Goal: Complete application form

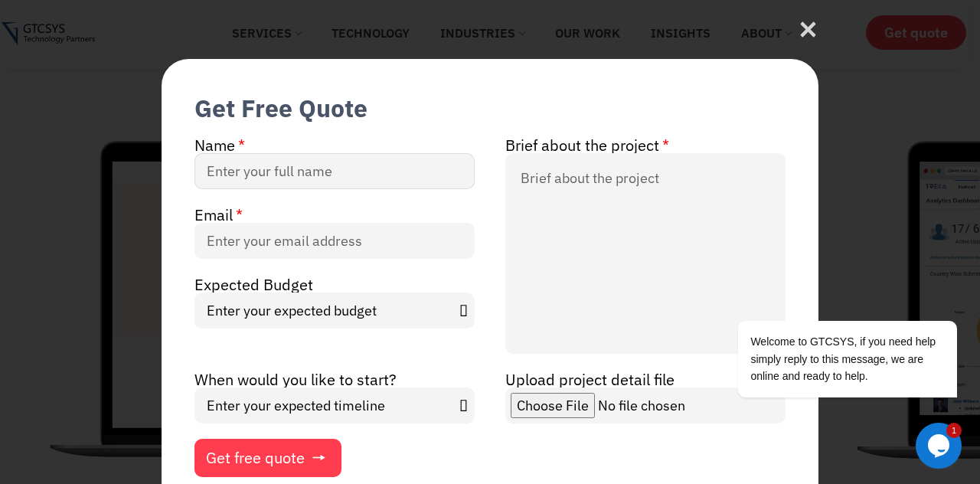
click at [230, 163] on input "Name" at bounding box center [334, 171] width 280 height 36
type input "[PERSON_NAME]"
type input "[EMAIL_ADDRESS][DOMAIN_NAME]"
click at [262, 314] on select "Enter your expected budget Under $10000 $50,000 - $1,00,000 $1,00,000 and above" at bounding box center [334, 311] width 280 height 36
select select "Under $10000"
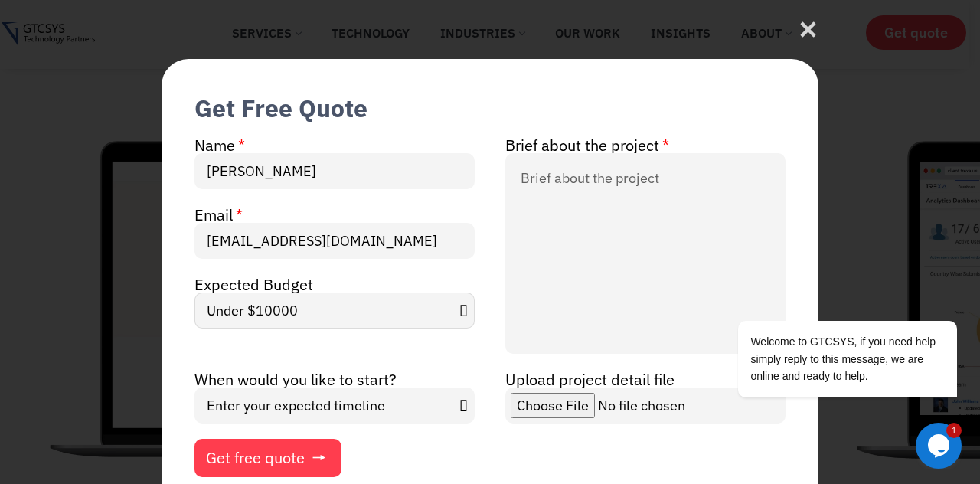
click at [194, 293] on select "Enter your expected budget Under $10000 $50,000 - $1,00,000 $1,00,000 and above" at bounding box center [334, 311] width 280 height 36
click at [248, 404] on select "Enter your expected timeline In Months In Weeks ASAP" at bounding box center [334, 405] width 280 height 36
select select "ASAP"
click at [194, 387] on select "Enter your expected timeline In Months In Weeks ASAP" at bounding box center [334, 405] width 280 height 36
click at [539, 181] on textarea "Brief about the project" at bounding box center [645, 253] width 280 height 201
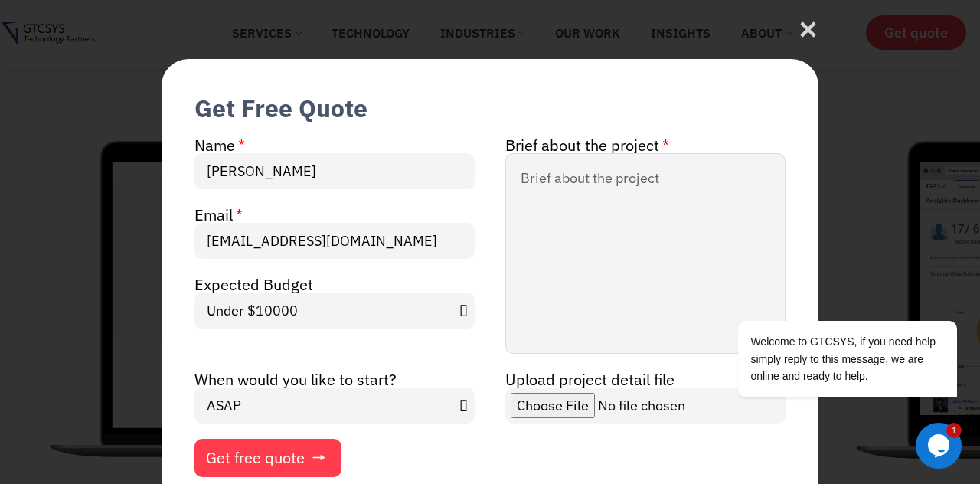
paste textarea "[URL][DOMAIN_NAME]"
drag, startPoint x: 646, startPoint y: 181, endPoint x: 477, endPoint y: 164, distance: 169.4
click at [478, 175] on div "Name [PERSON_NAME] Brief about the project [URL][DOMAIN_NAME] Email [EMAIL_ADDR…" at bounding box center [490, 306] width 622 height 342
click at [570, 319] on textarea "[URL][DOMAIN_NAME]" at bounding box center [645, 253] width 280 height 201
drag, startPoint x: 652, startPoint y: 181, endPoint x: 496, endPoint y: 178, distance: 156.2
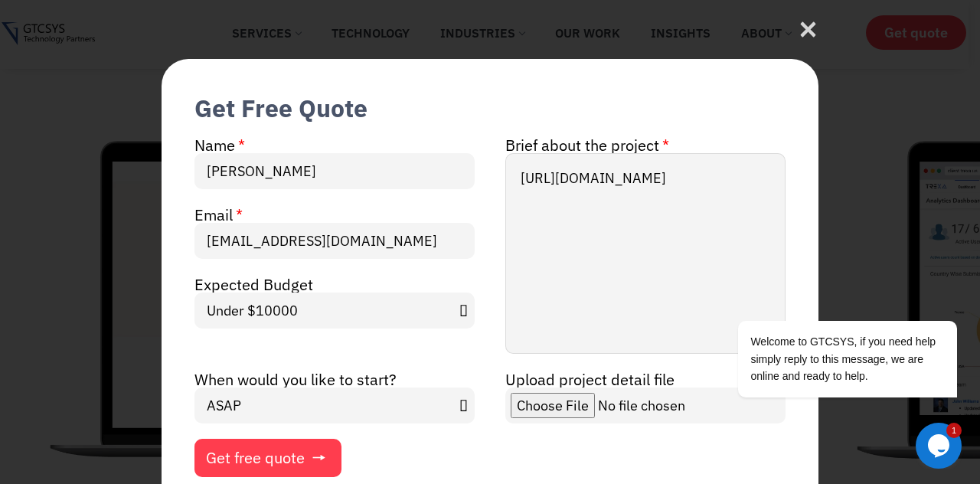
click at [496, 178] on div "Brief about the project [URL][DOMAIN_NAME]" at bounding box center [645, 252] width 311 height 234
paste textarea "Hi, We’re inviting Marketing firms to explore the following sales development p…"
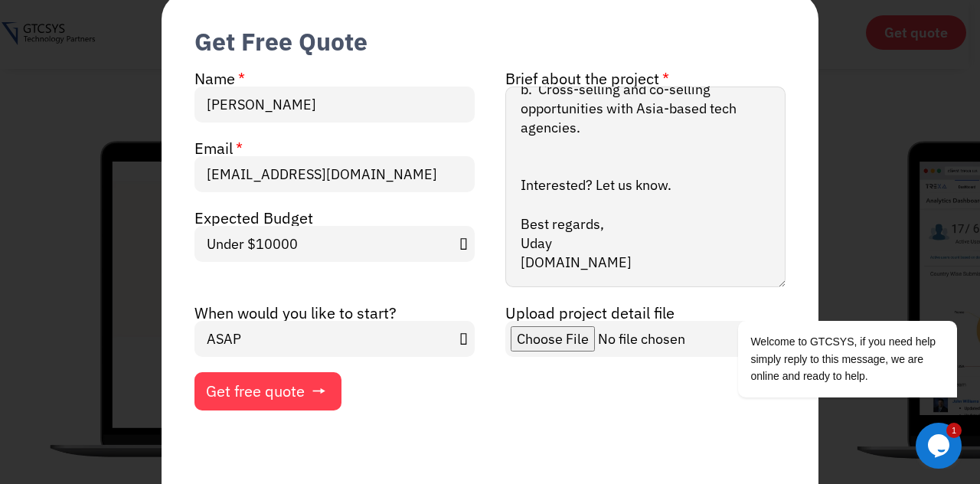
scroll to position [67, 0]
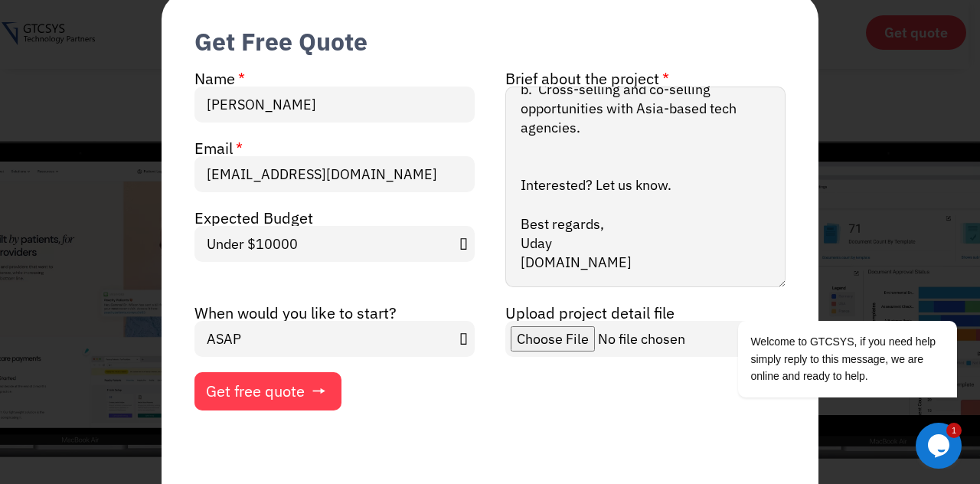
type textarea "Hi, We’re inviting Marketing firms to explore the following sales development p…"
click at [268, 397] on span "Get free quote" at bounding box center [255, 391] width 99 height 15
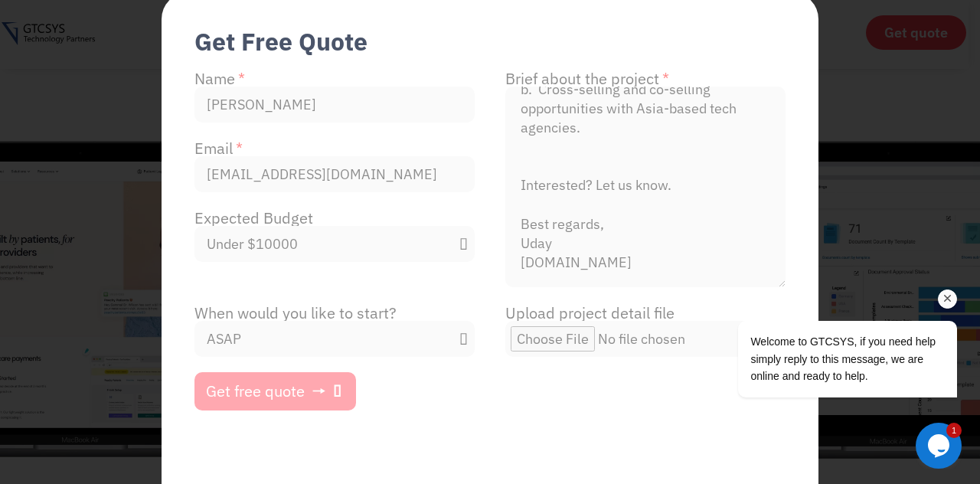
click at [944, 299] on icon "Chat attention grabber" at bounding box center [948, 299] width 14 height 14
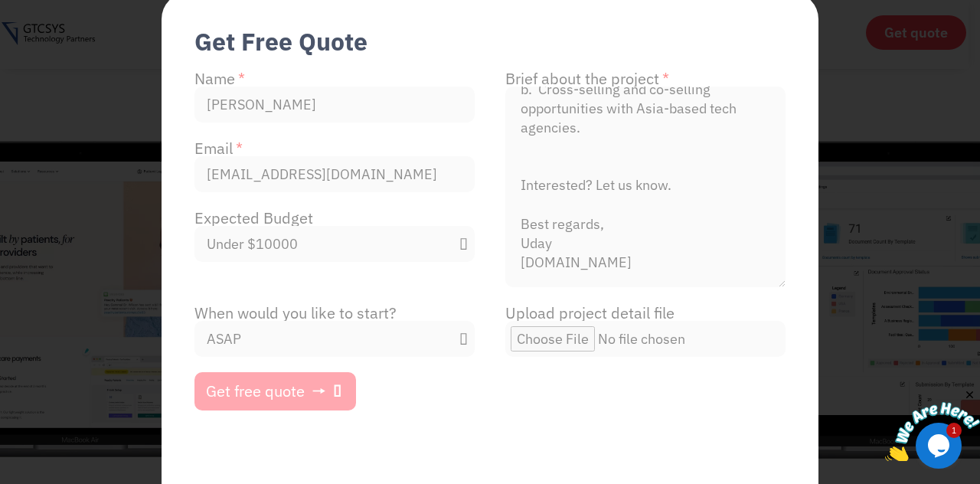
scroll to position [0, 0]
